Goal: Information Seeking & Learning: Learn about a topic

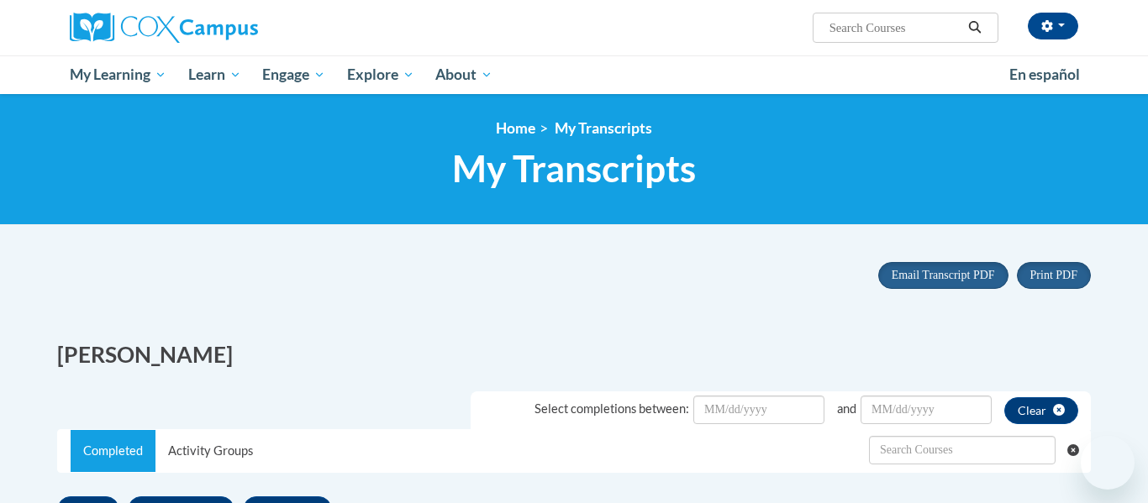
click at [160, 76] on span "My Learning" at bounding box center [118, 75] width 97 height 20
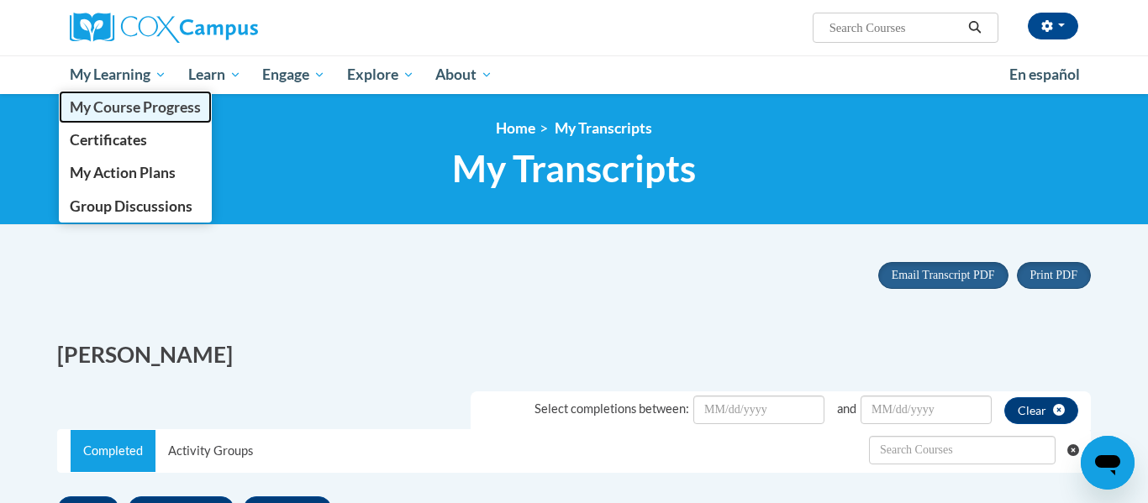
click at [166, 108] on span "My Course Progress" at bounding box center [135, 107] width 131 height 18
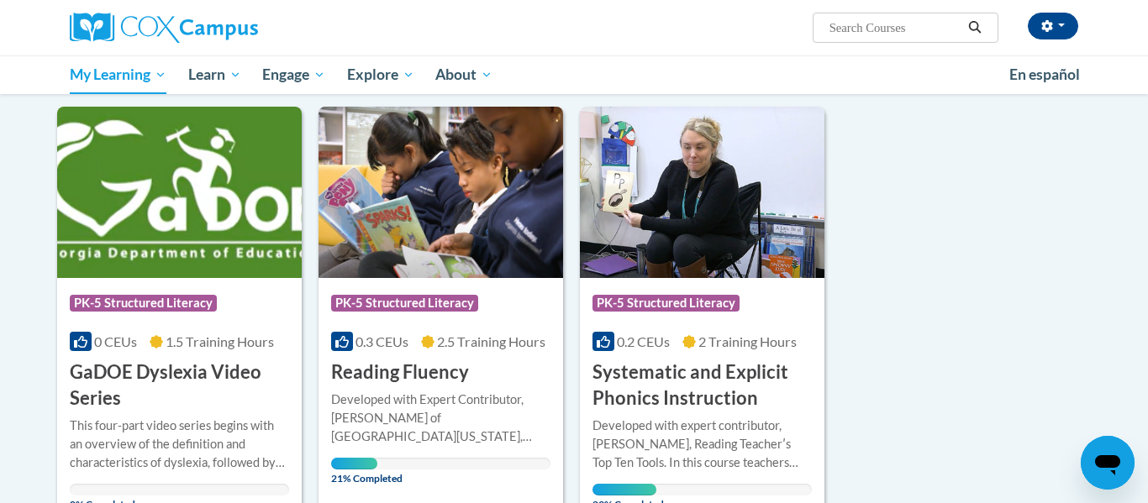
scroll to position [189, 0]
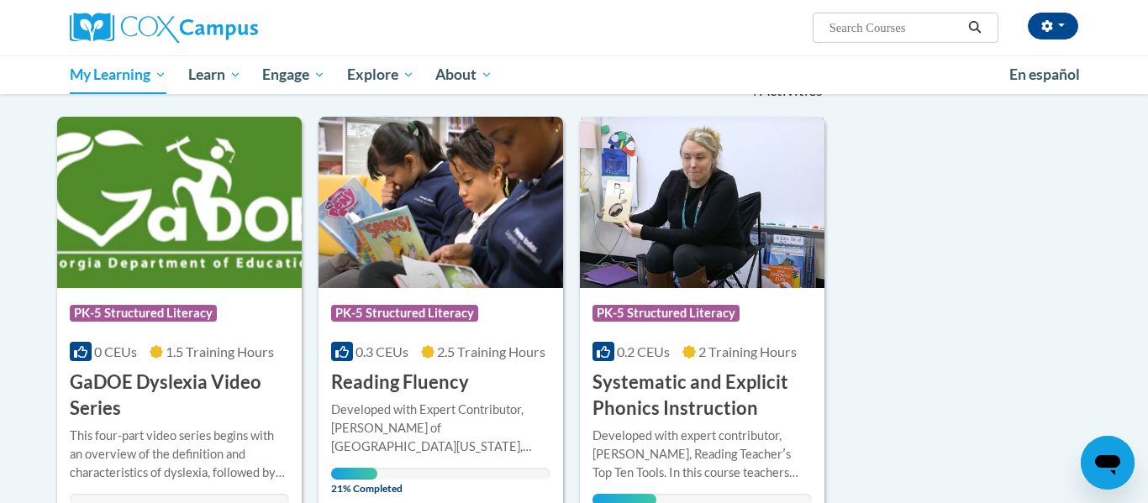
click at [628, 397] on h3 "Systematic and Explicit Phonics Instruction" at bounding box center [701, 396] width 219 height 52
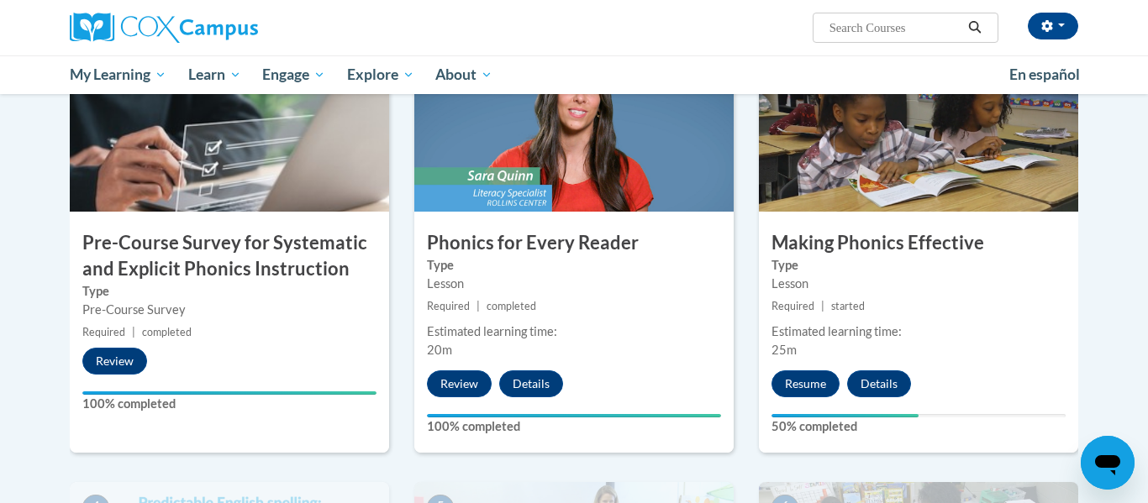
scroll to position [398, 0]
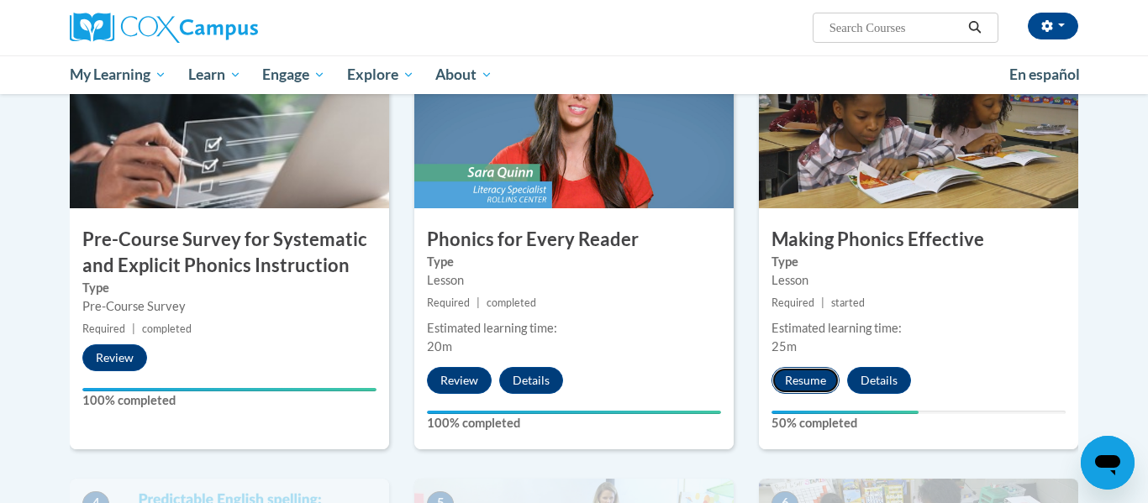
click at [822, 382] on button "Resume" at bounding box center [805, 380] width 68 height 27
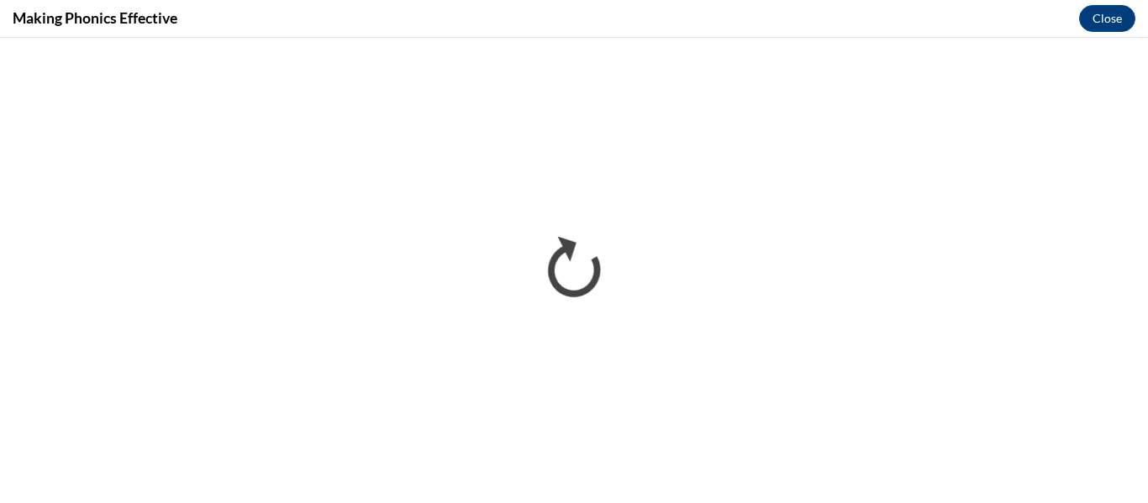
scroll to position [0, 0]
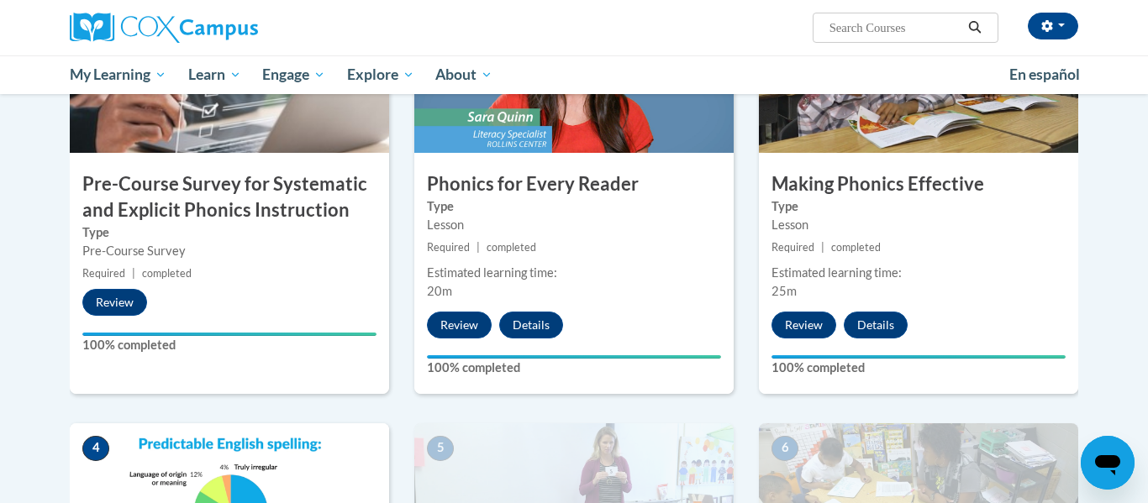
scroll to position [442, 0]
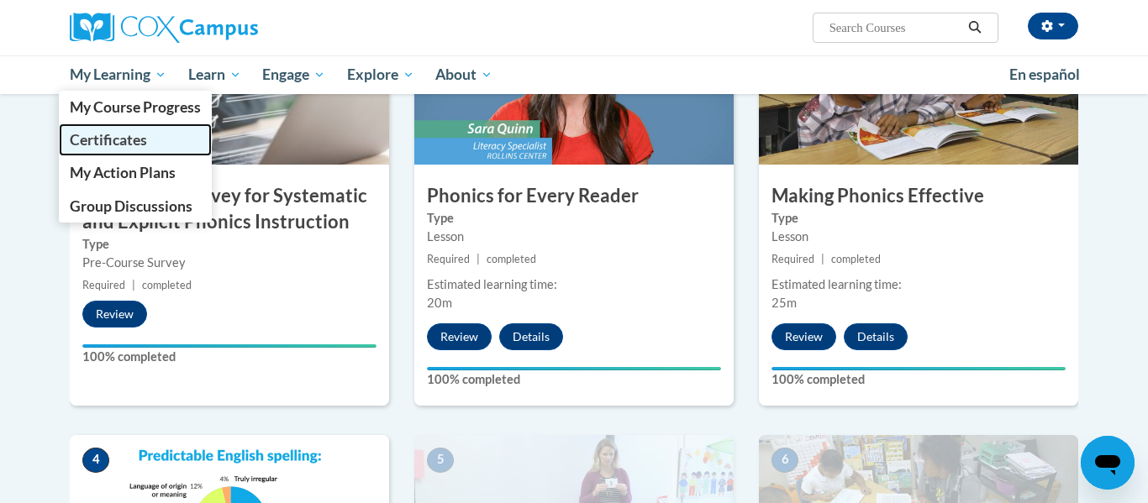
click at [129, 149] on link "Certificates" at bounding box center [135, 140] width 153 height 33
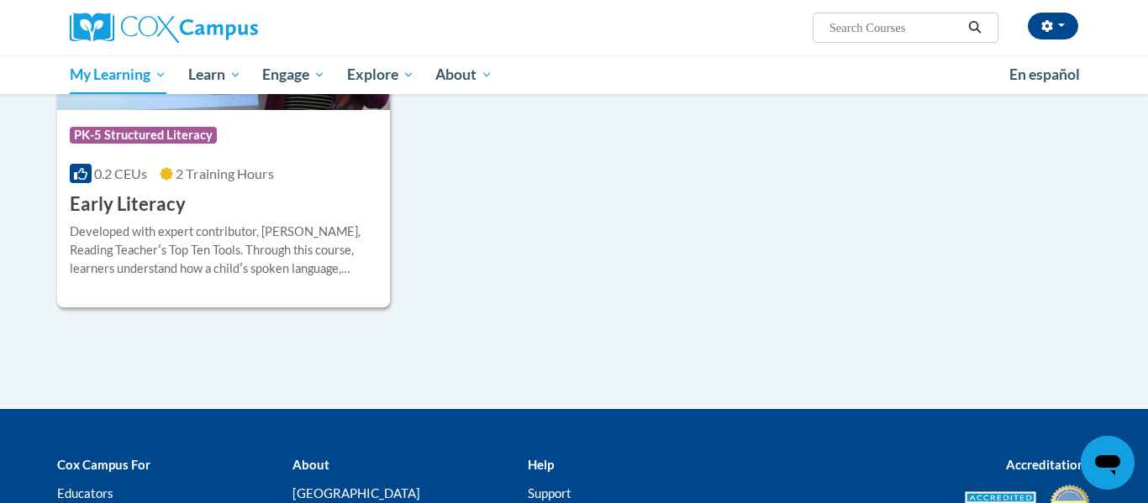
scroll to position [464, 0]
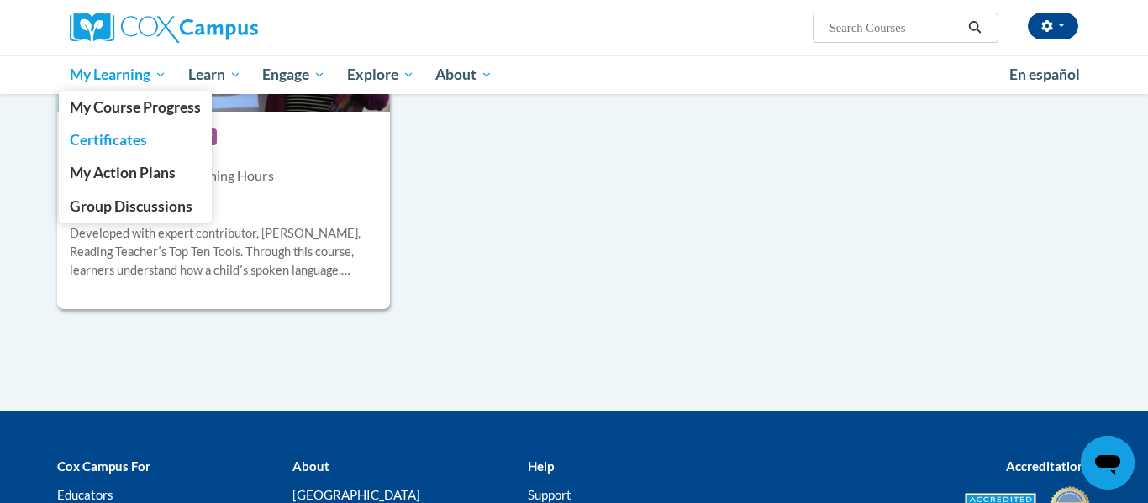
click at [154, 76] on span "My Learning" at bounding box center [118, 75] width 97 height 20
click at [149, 113] on span "My Course Progress" at bounding box center [135, 107] width 131 height 18
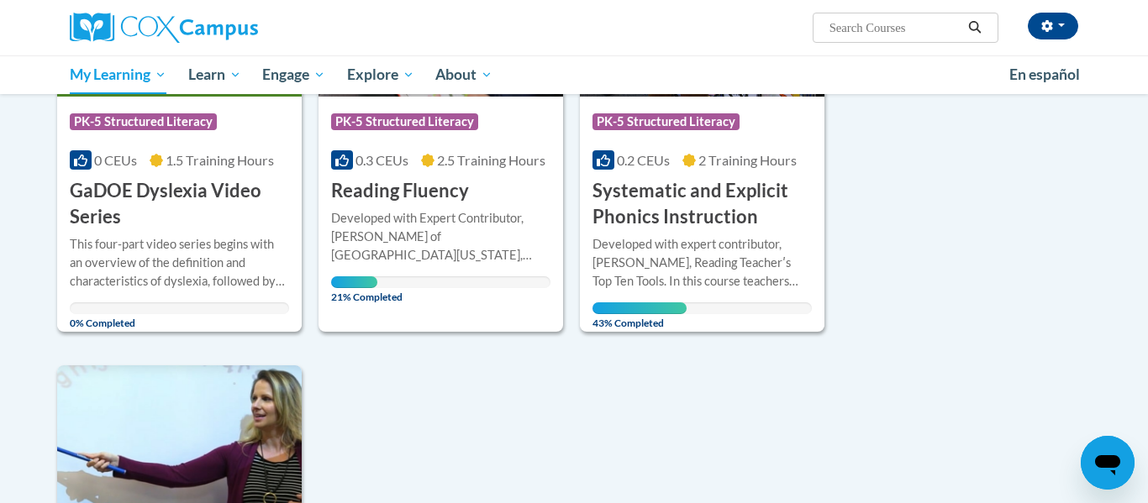
scroll to position [379, 0]
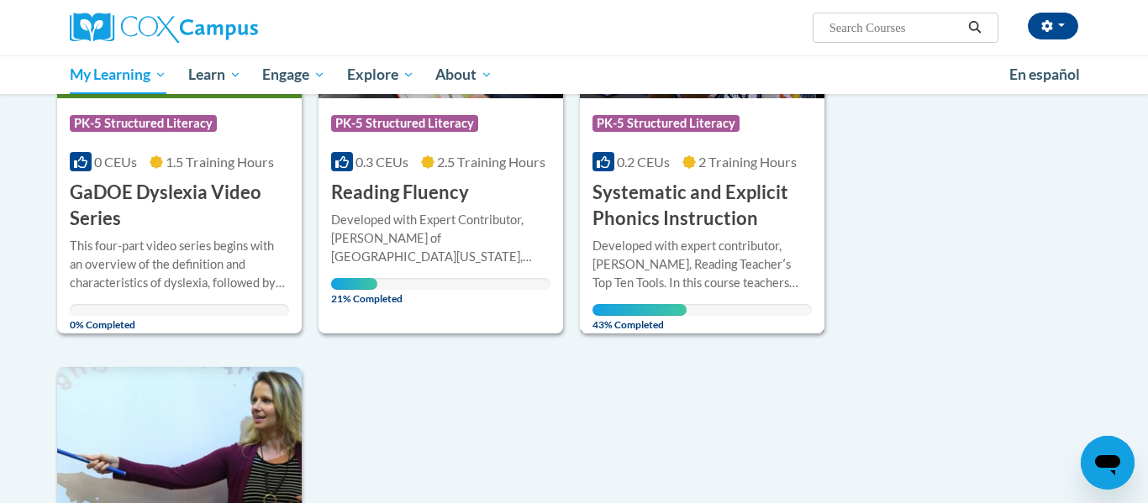
click at [683, 194] on h3 "Systematic and Explicit Phonics Instruction" at bounding box center [701, 206] width 219 height 52
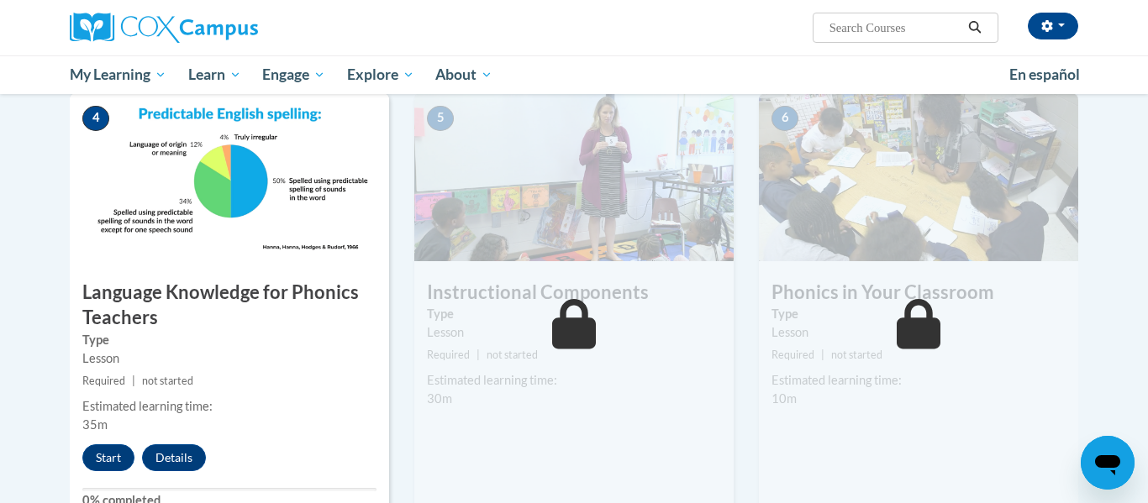
scroll to position [789, 0]
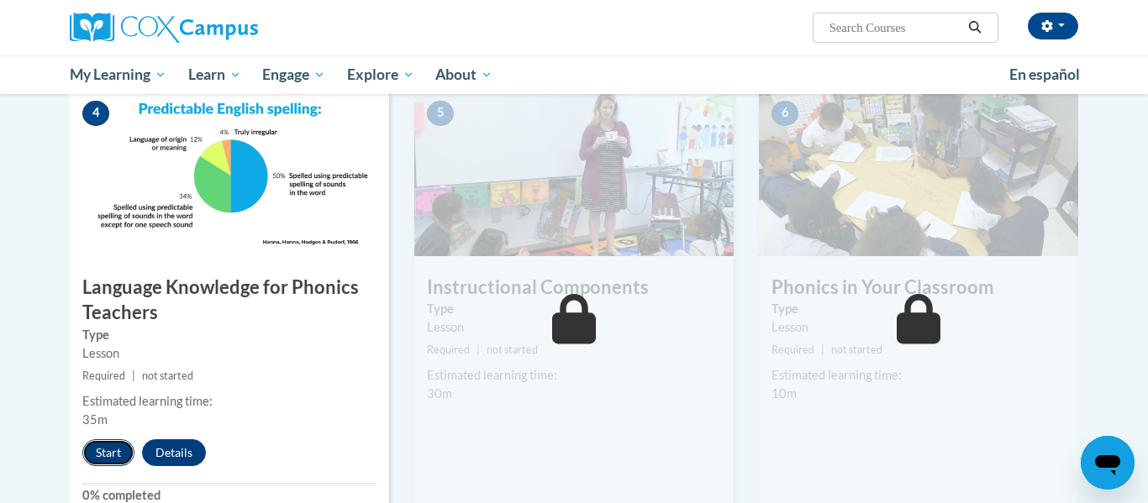
click at [117, 450] on button "Start" at bounding box center [108, 452] width 52 height 27
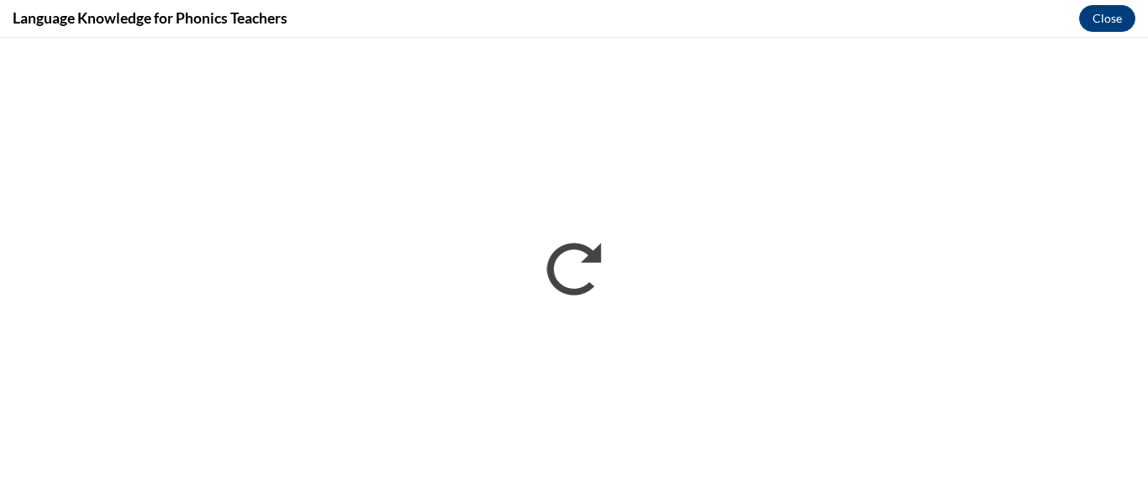
scroll to position [0, 0]
